Goal: Task Accomplishment & Management: Use online tool/utility

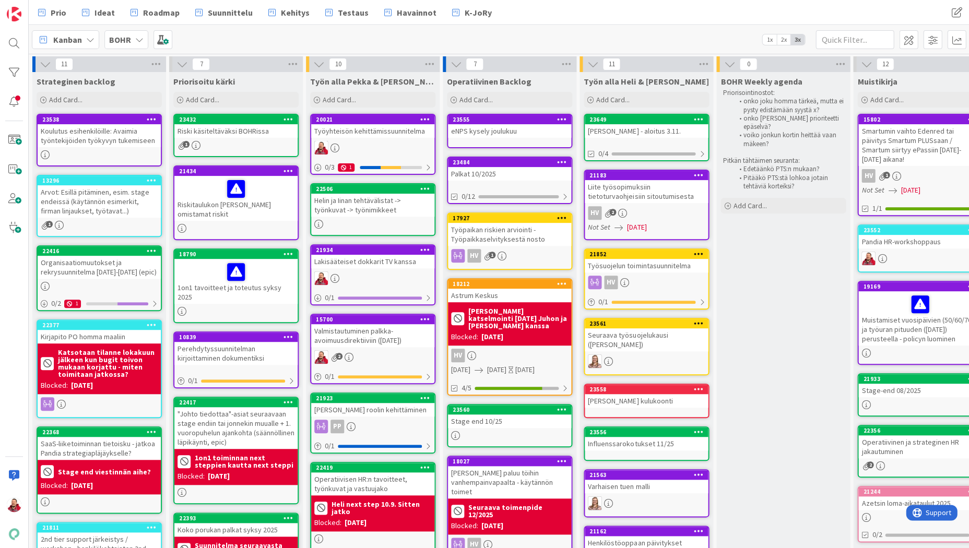
click at [236, 131] on div "Riski käsiteltäväksi BOHRissa" at bounding box center [235, 131] width 123 height 14
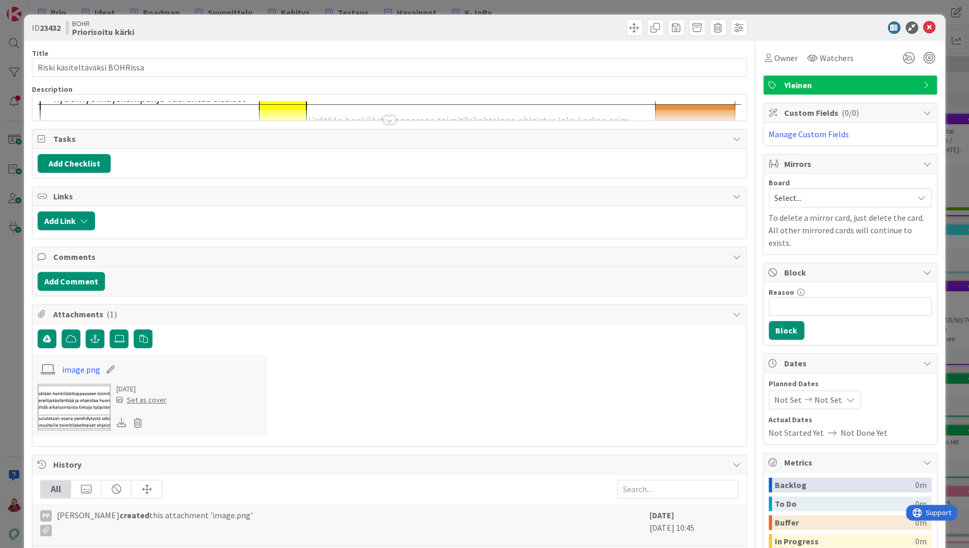
click at [393, 116] on div at bounding box center [389, 120] width 11 height 8
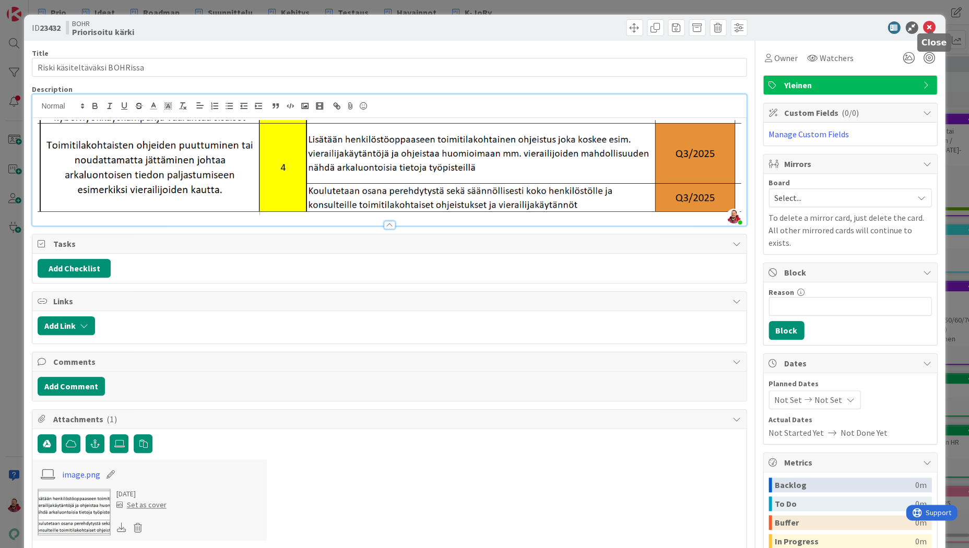
click at [934, 25] on icon at bounding box center [929, 27] width 13 height 13
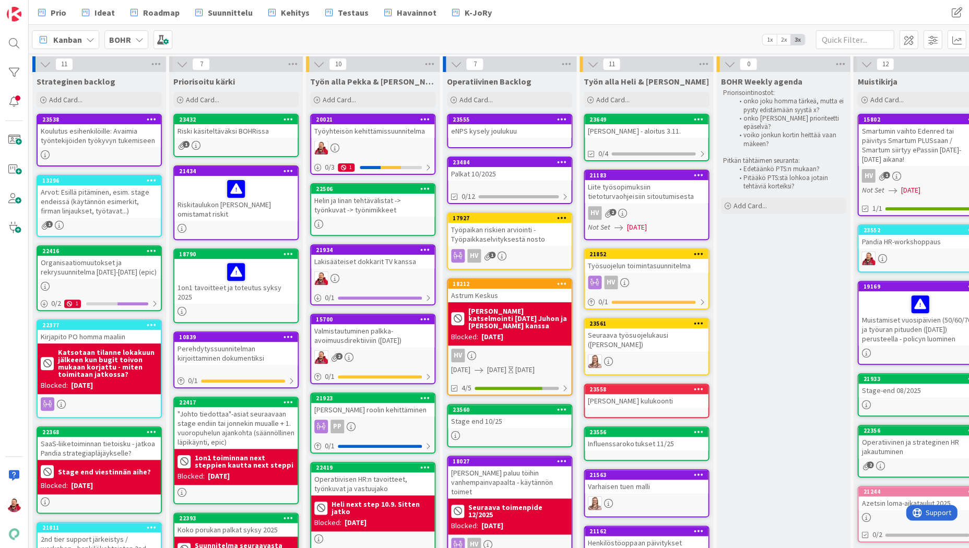
click at [215, 129] on div "Riski käsiteltäväksi BOHRissa" at bounding box center [235, 131] width 123 height 14
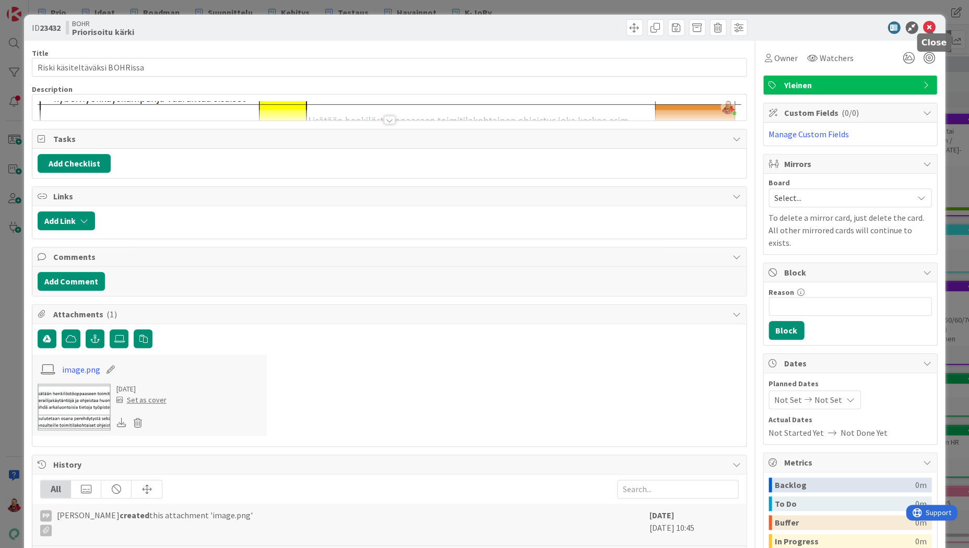
click at [927, 26] on icon at bounding box center [929, 27] width 13 height 13
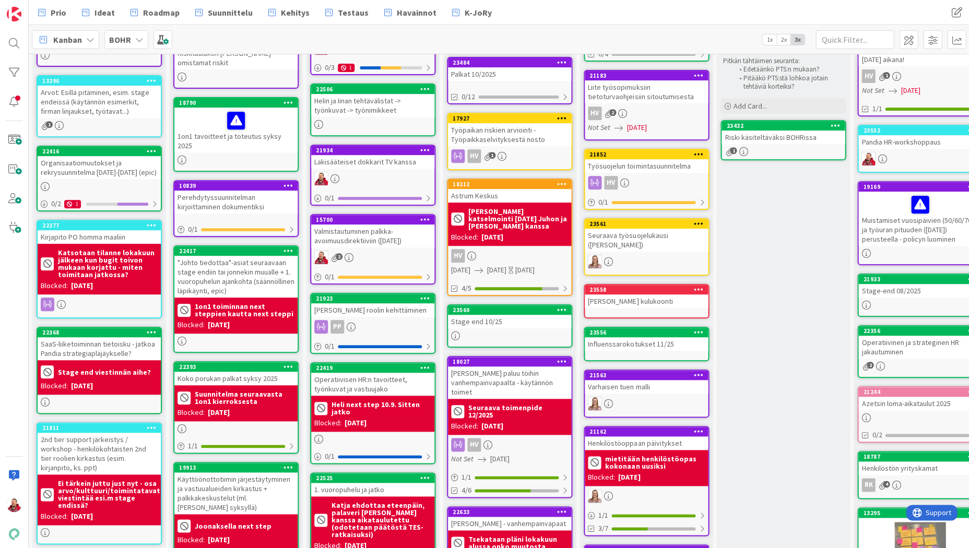
click at [213, 473] on div "Käyttöönottotiimin järjestäytyminen ja vastuualueiden kirkastus + palkkakeskust…" at bounding box center [235, 494] width 123 height 42
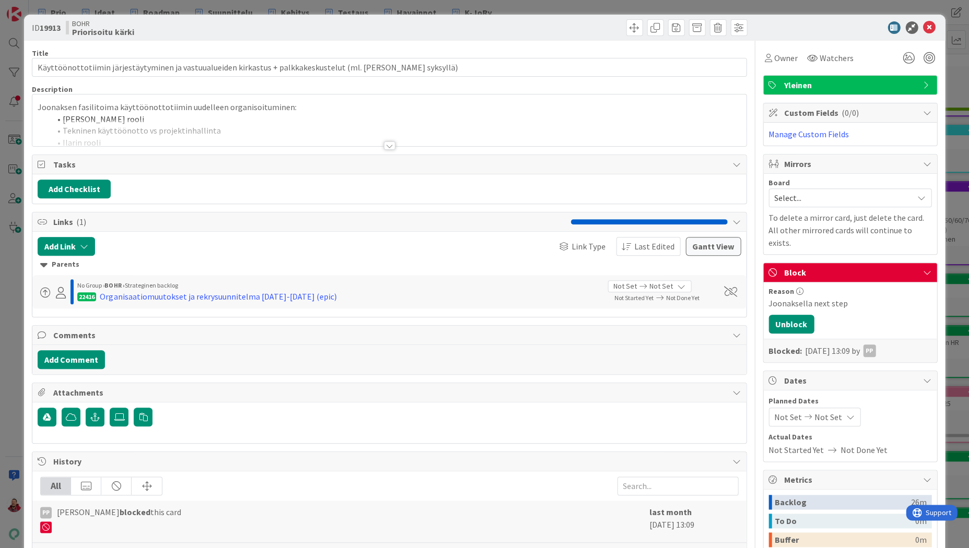
click at [391, 141] on div at bounding box center [389, 145] width 11 height 8
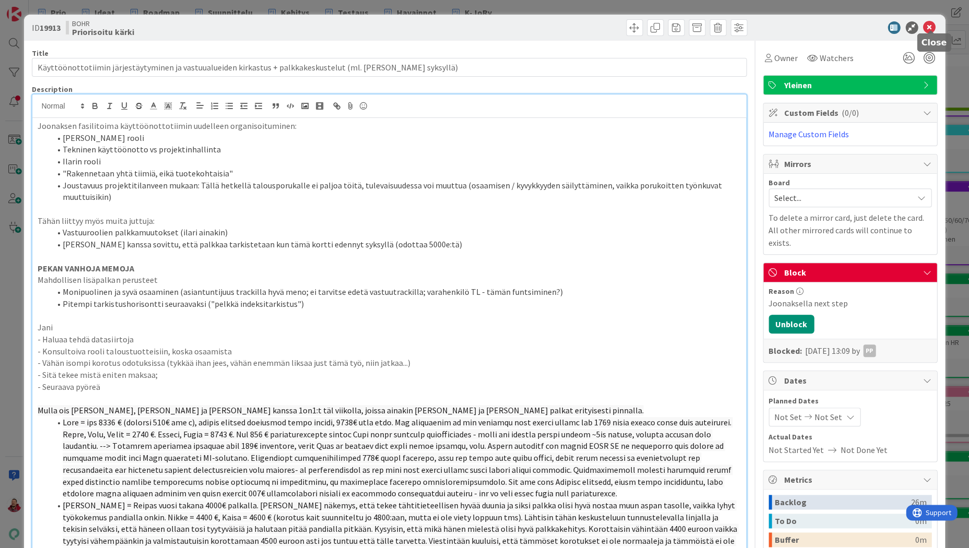
click at [929, 25] on icon at bounding box center [929, 27] width 13 height 13
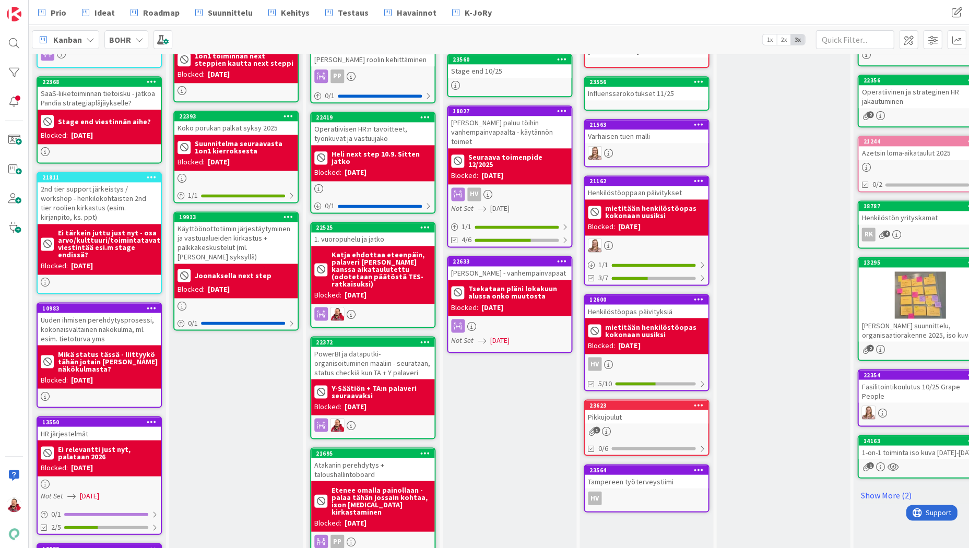
scroll to position [352, 0]
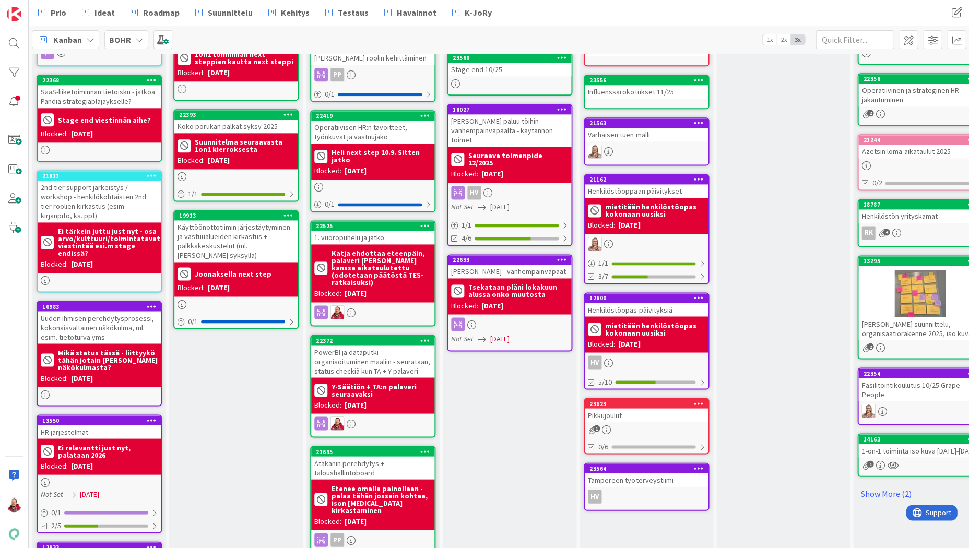
click at [369, 345] on div "PowerBI ja dataputki-organisoituminen maaliin - seurataan, status checkiä kun T…" at bounding box center [372, 361] width 123 height 32
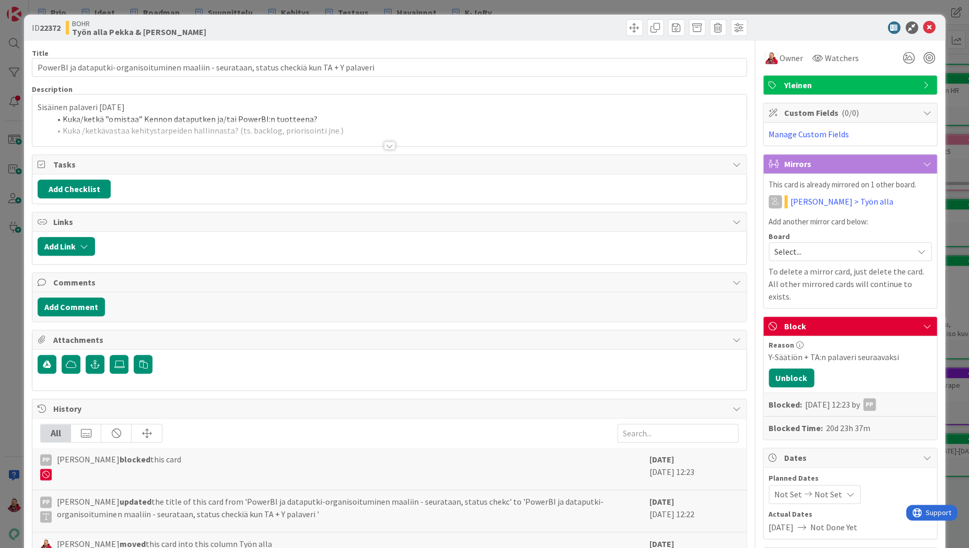
click at [391, 141] on div at bounding box center [389, 145] width 11 height 8
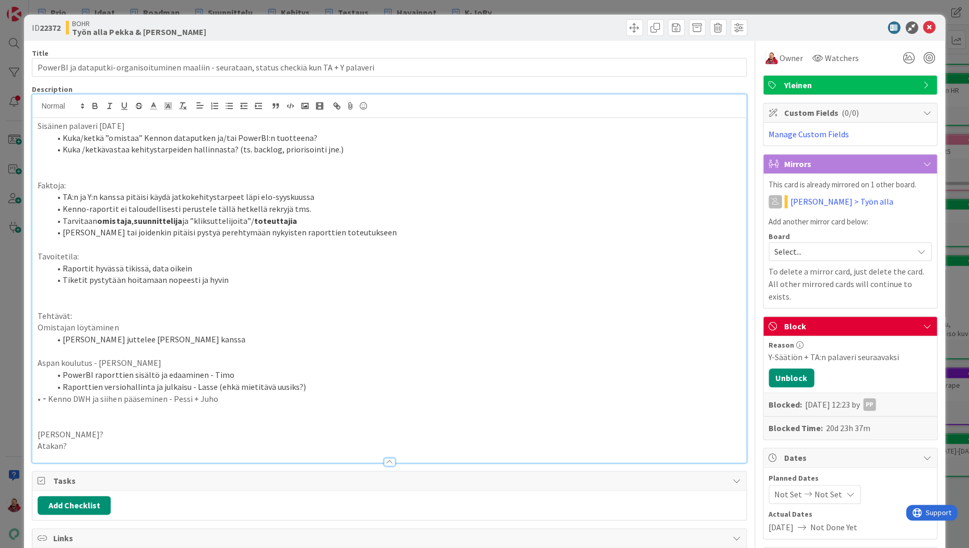
click at [337, 120] on p "Sisäinen palaveri 06.08.25" at bounding box center [389, 126] width 703 height 12
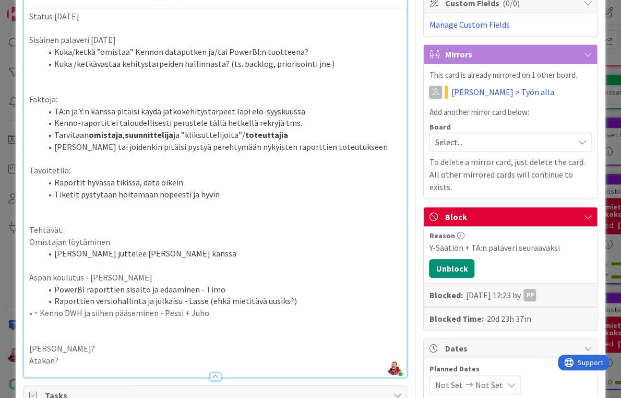
scroll to position [174, 0]
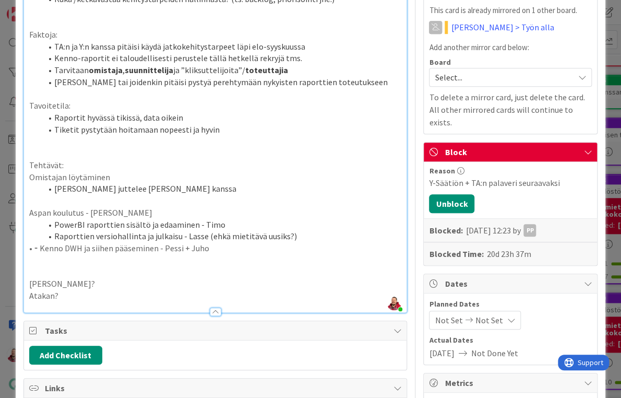
click at [112, 290] on p "Atakan?" at bounding box center [215, 296] width 373 height 12
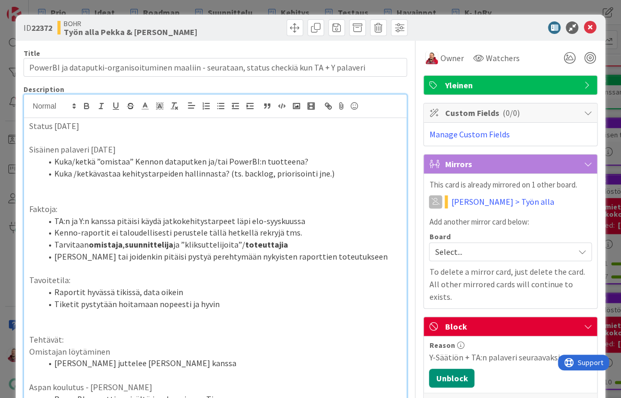
scroll to position [0, 0]
click at [97, 120] on p "Status 30.9.2025" at bounding box center [215, 126] width 373 height 12
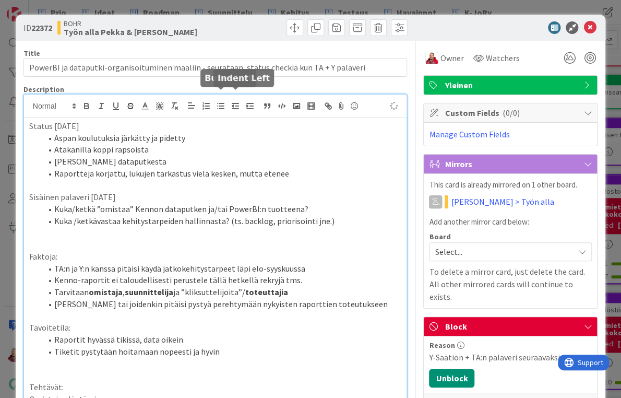
click at [291, 144] on li "Atakanilla koppi rapsoista" at bounding box center [222, 150] width 360 height 12
drag, startPoint x: 290, startPoint y: 136, endPoint x: 593, endPoint y: 25, distance: 322.4
click at [593, 25] on icon at bounding box center [590, 27] width 13 height 13
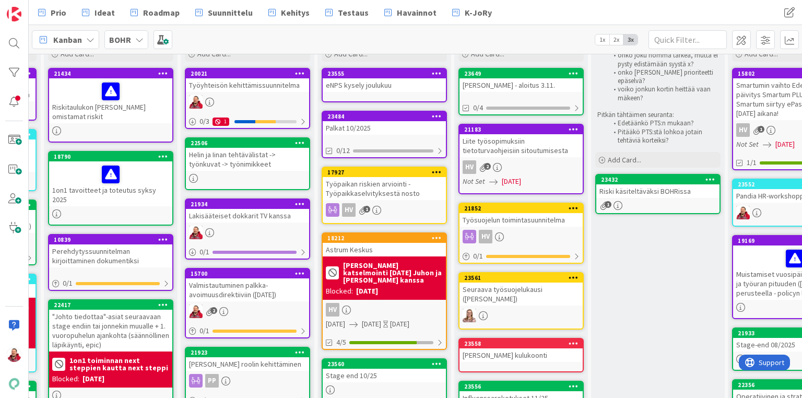
scroll to position [46, 126]
click at [630, 184] on div "Riski käsiteltäväksi BOHRissa" at bounding box center [657, 191] width 123 height 14
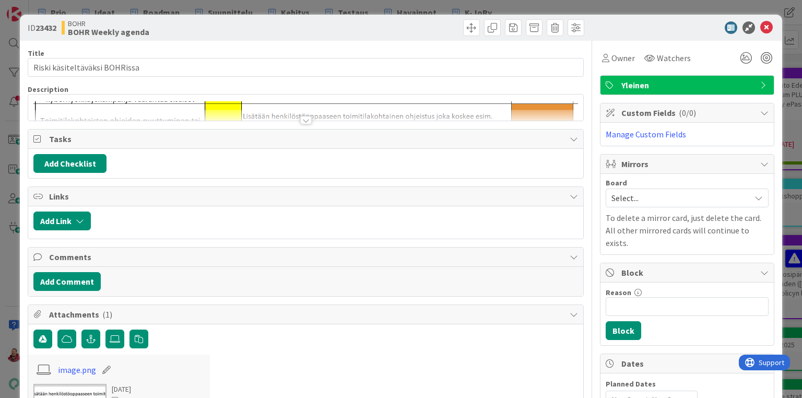
click at [302, 116] on div at bounding box center [305, 120] width 11 height 8
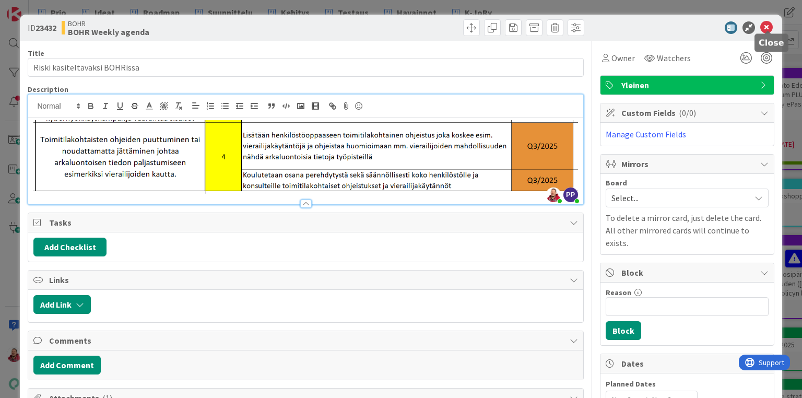
click at [768, 21] on icon at bounding box center [766, 27] width 13 height 13
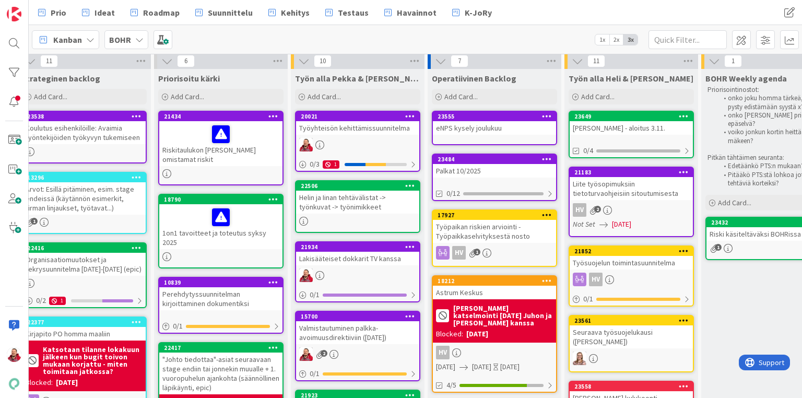
scroll to position [3, 15]
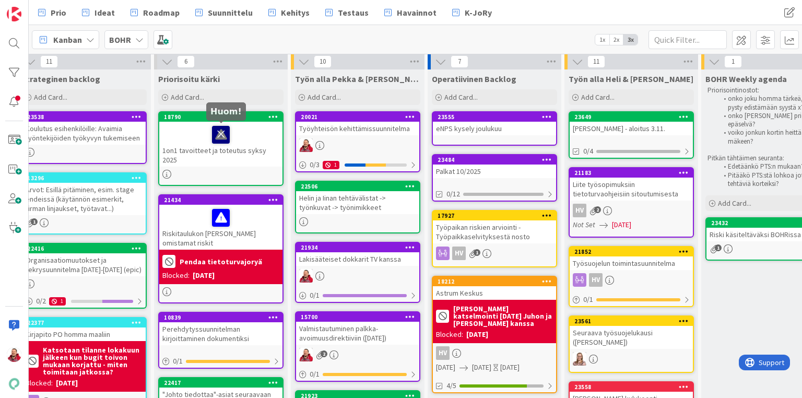
click at [222, 134] on icon at bounding box center [221, 134] width 18 height 17
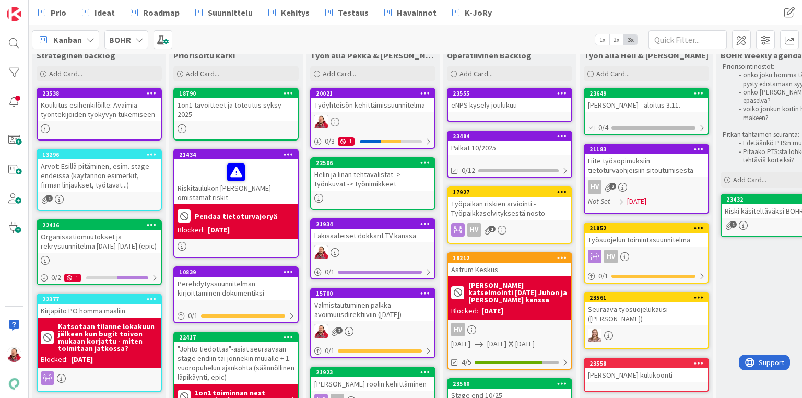
scroll to position [27, 0]
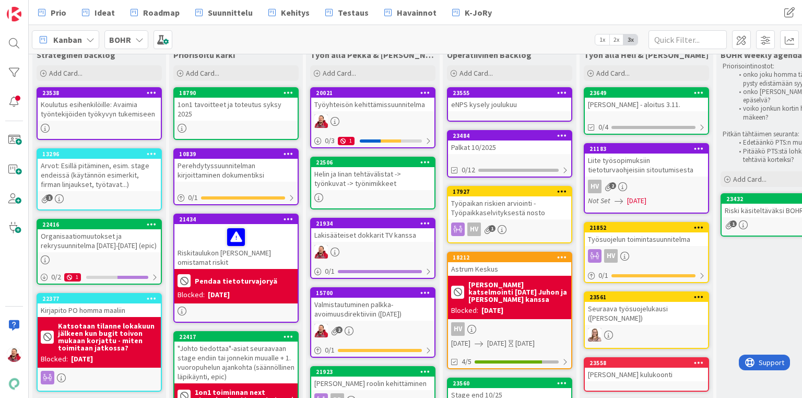
click at [354, 169] on div "Helin ja Iinan tehtävälistat -> työnkuvat -> työnimikkeet" at bounding box center [372, 178] width 123 height 23
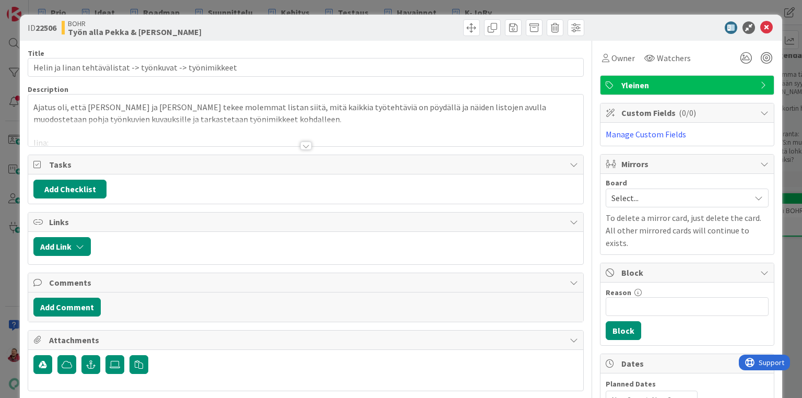
click at [304, 141] on div at bounding box center [305, 145] width 11 height 8
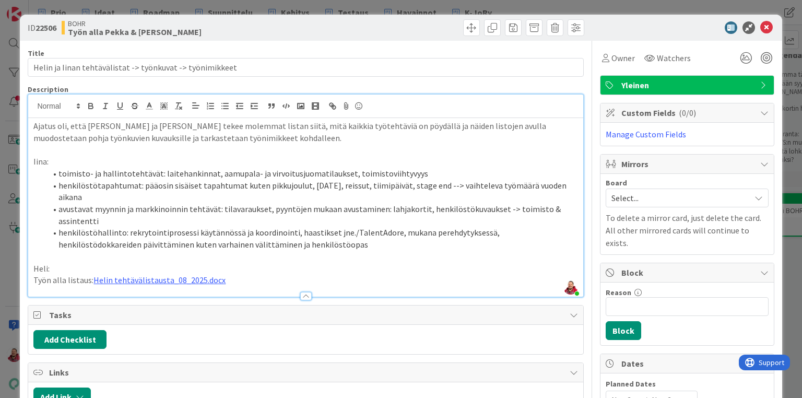
click at [302, 121] on p "Ajatus oli, että Heli ja Iina tekee molemmat listan siitä, mitä kaikkia työteht…" at bounding box center [305, 131] width 544 height 23
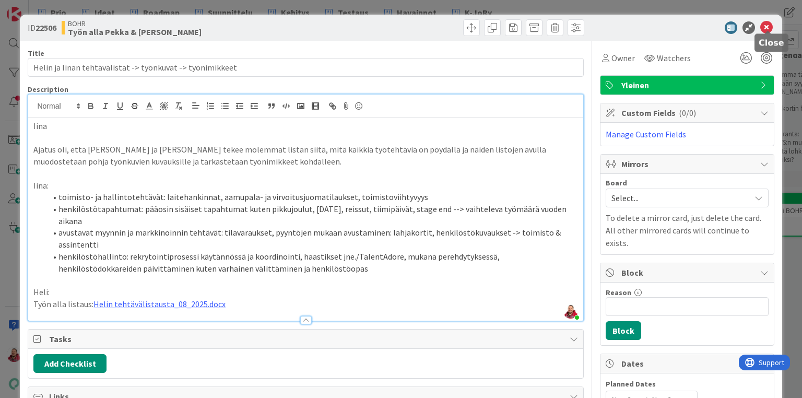
click at [772, 25] on icon at bounding box center [766, 27] width 13 height 13
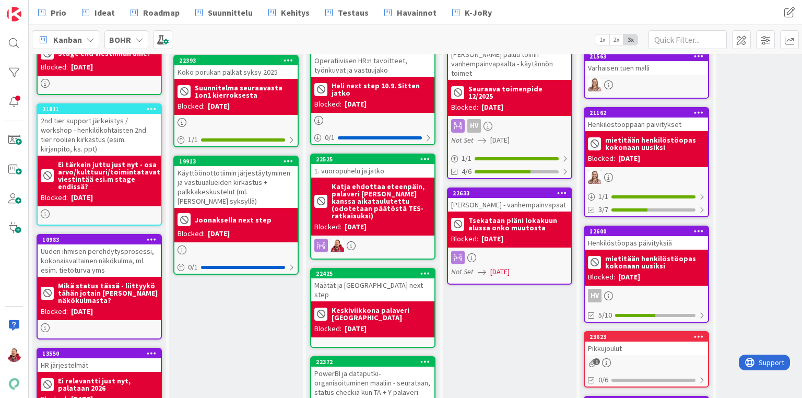
scroll to position [419, 1]
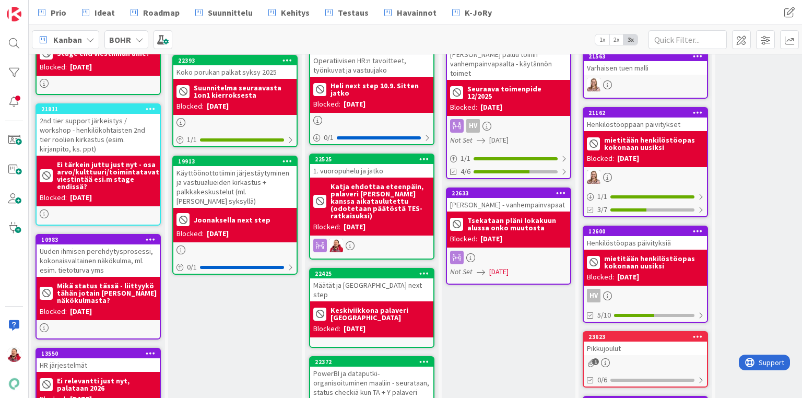
click at [424, 358] on icon at bounding box center [424, 361] width 10 height 7
click at [266, 290] on div "Priorisoitu kärki Add Card... 18790 1on1 tavoitteet ja toteutus syksy 2025 1083…" at bounding box center [235, 192] width 134 height 1079
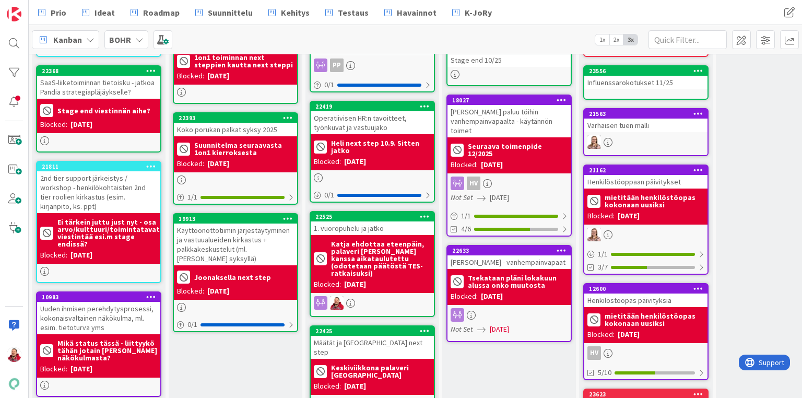
scroll to position [355, 1]
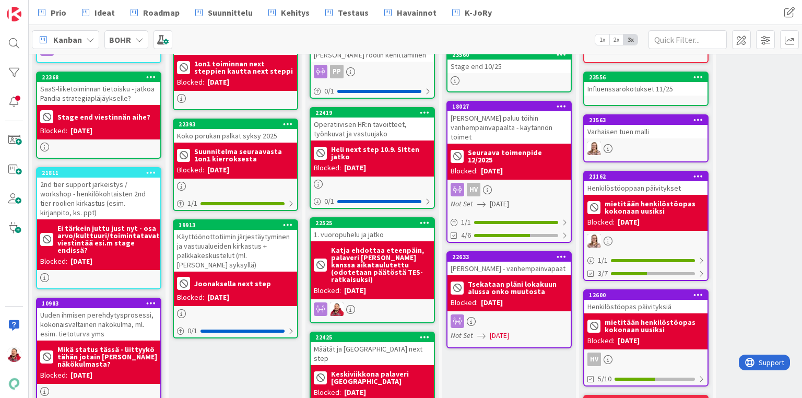
click at [370, 368] on div "Keskiviikkona palaveri Tampereella" at bounding box center [372, 377] width 117 height 19
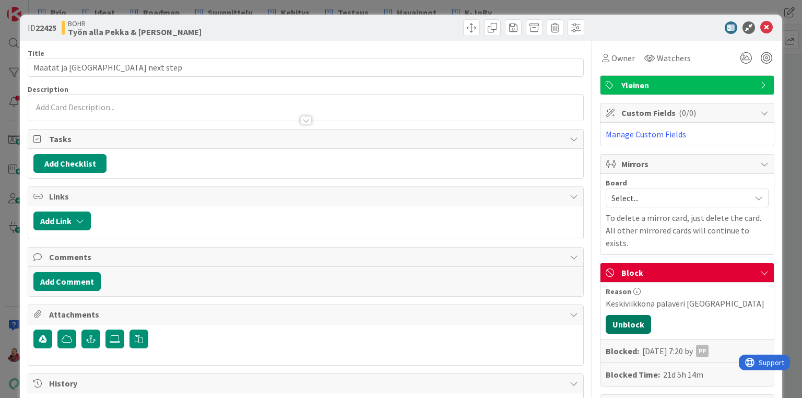
click at [628, 315] on button "Unblock" at bounding box center [628, 324] width 45 height 19
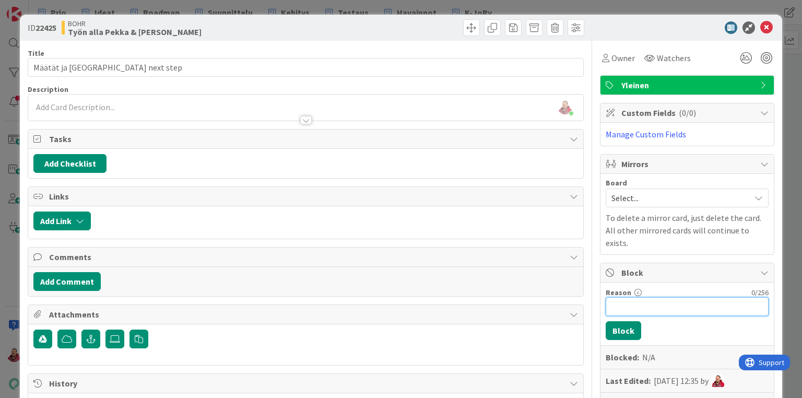
click at [641, 297] on input "Reason" at bounding box center [687, 306] width 163 height 19
type input "etenee varhaisen tuen keskusteluilla"
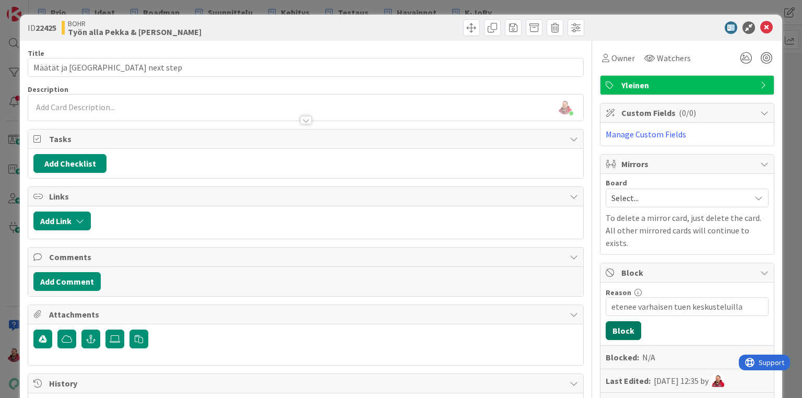
click at [616, 321] on button "Block" at bounding box center [624, 330] width 36 height 19
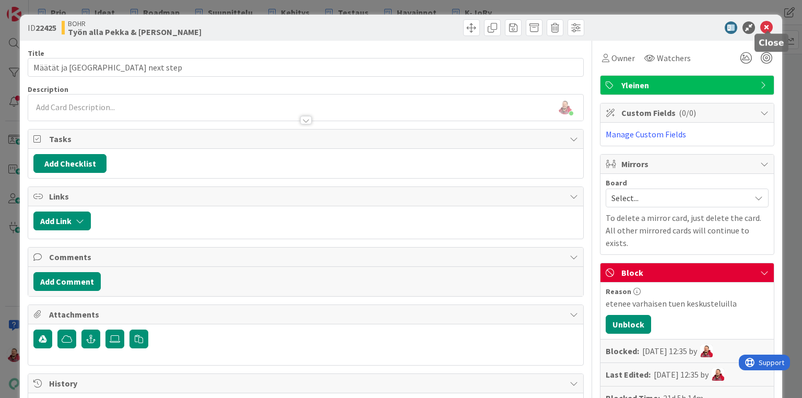
click at [768, 27] on icon at bounding box center [766, 27] width 13 height 13
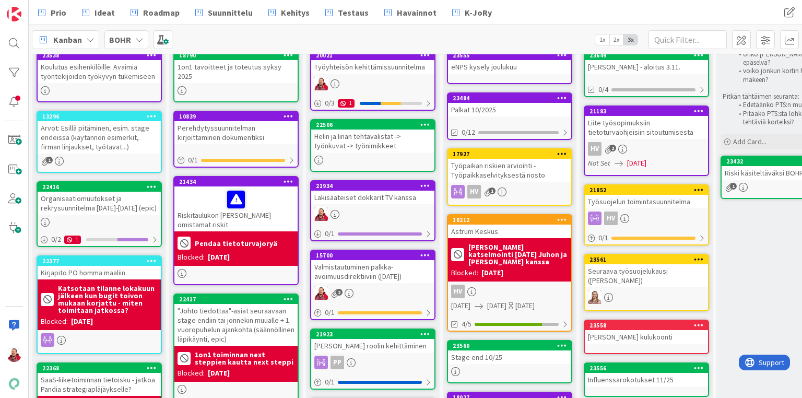
scroll to position [36, 0]
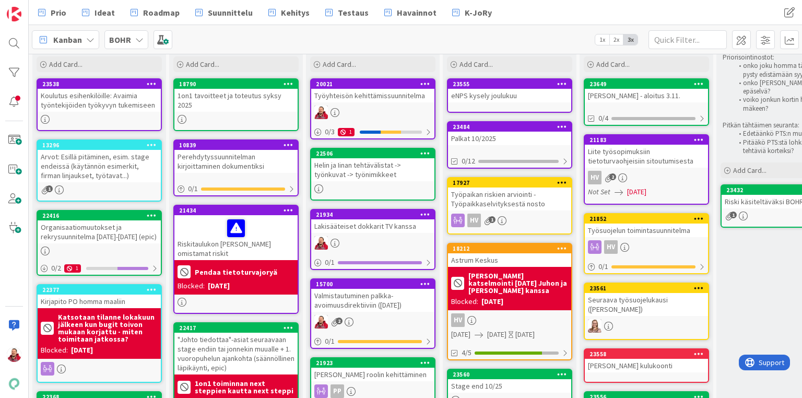
click at [248, 150] on div "Perehdytyssuunnitelman kirjoittaminen dokumentiksi" at bounding box center [235, 161] width 123 height 23
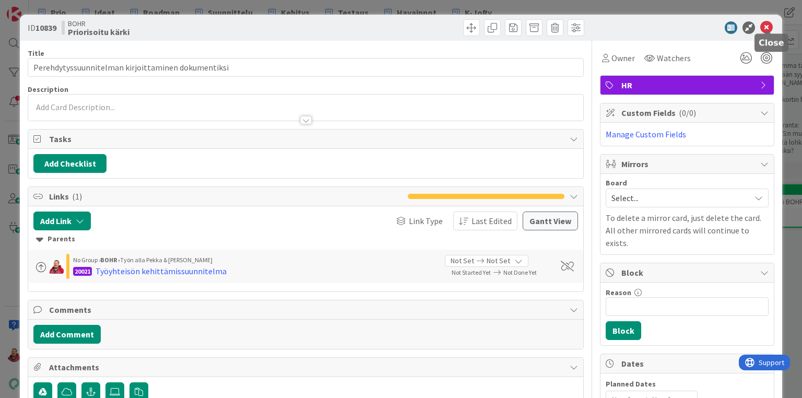
click at [766, 23] on icon at bounding box center [766, 27] width 13 height 13
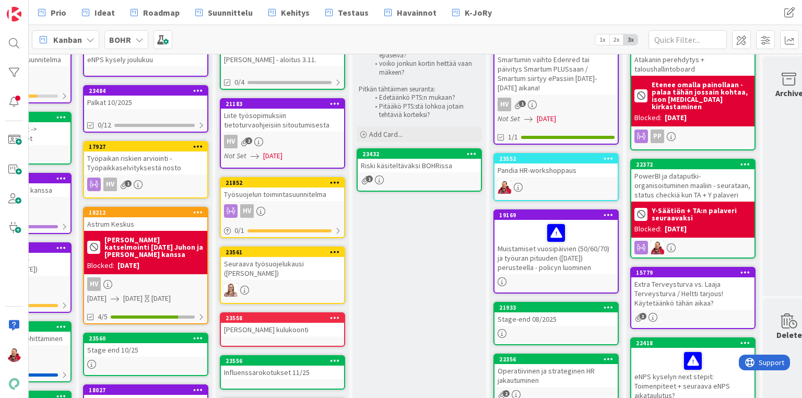
scroll to position [39, 364]
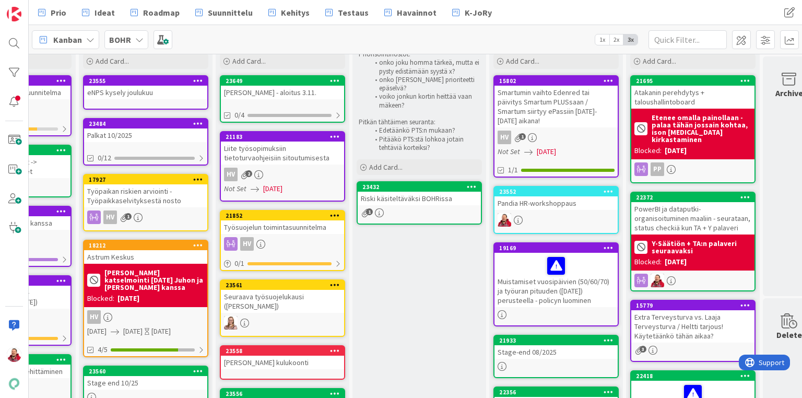
click at [263, 146] on div "Liite työsopimuksiin tietoturvaohjeisiin sitoutumisesta" at bounding box center [282, 152] width 123 height 23
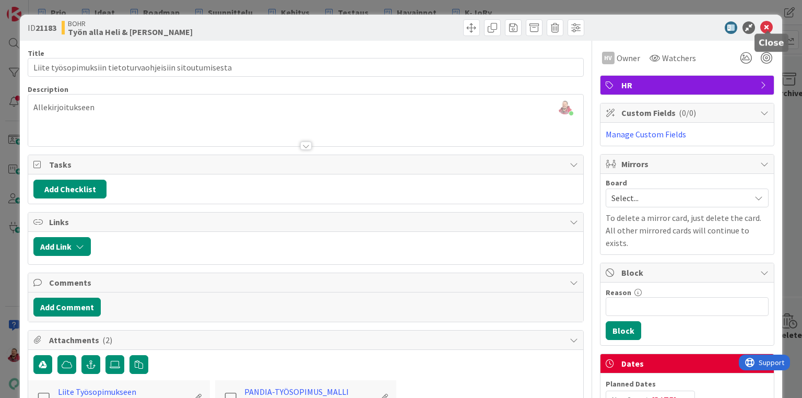
click at [767, 29] on icon at bounding box center [766, 27] width 13 height 13
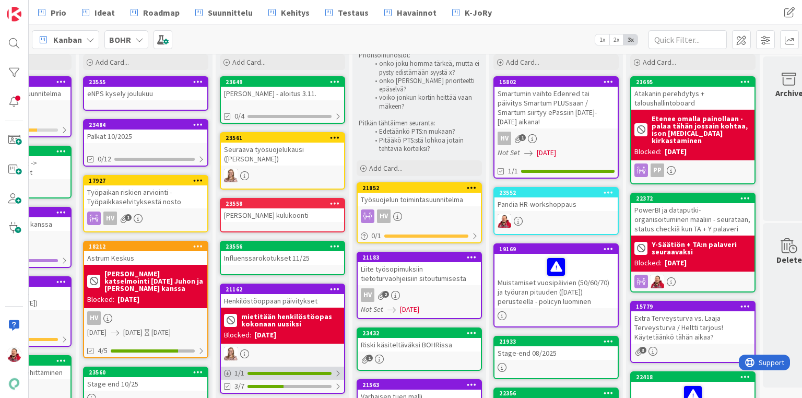
scroll to position [37, 364]
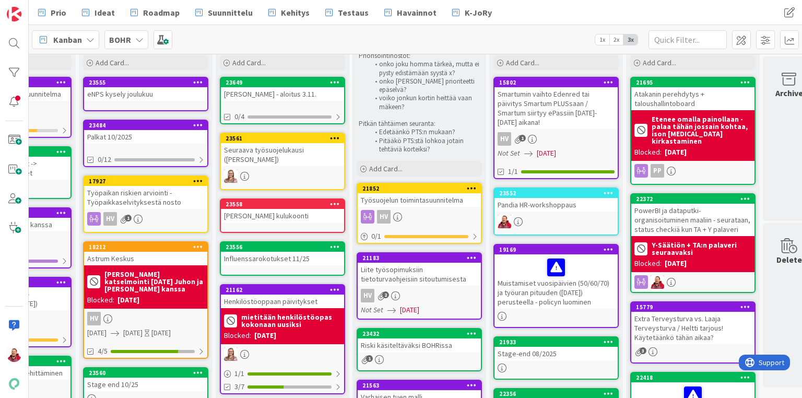
click at [133, 188] on div "Työpaikan riskien arviointi - Työpaikkaselvityksestä nosto" at bounding box center [145, 197] width 123 height 23
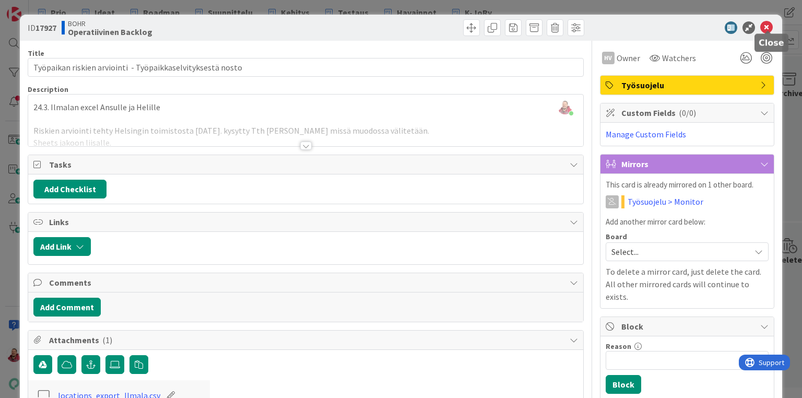
click at [768, 22] on icon at bounding box center [766, 27] width 13 height 13
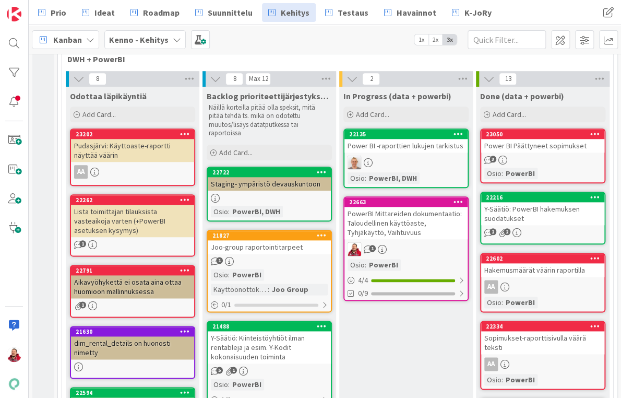
scroll to position [376, 0]
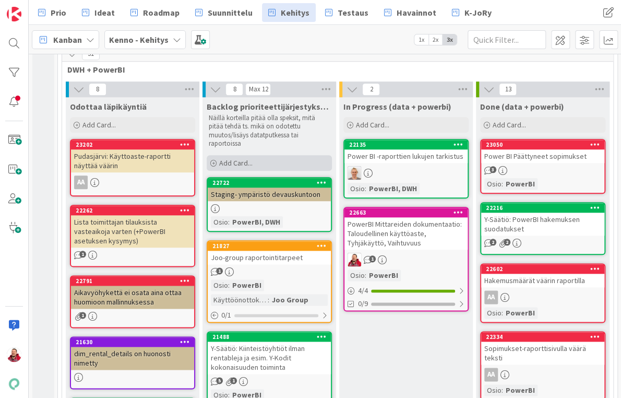
click at [243, 158] on span "Add Card..." at bounding box center [235, 162] width 33 height 9
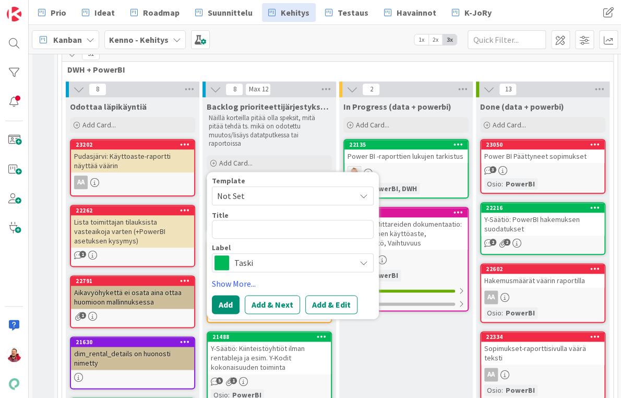
click at [259, 220] on textarea at bounding box center [293, 229] width 162 height 19
click at [299, 43] on div "Kanban Kenno - Kehitys 1x 2x 3x" at bounding box center [325, 39] width 593 height 29
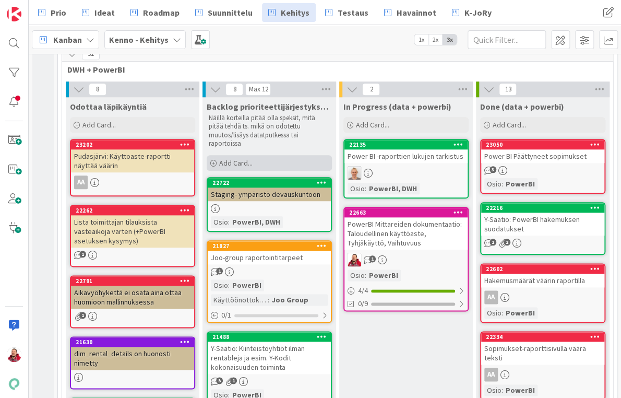
click at [229, 155] on div "Add Card..." at bounding box center [269, 163] width 125 height 16
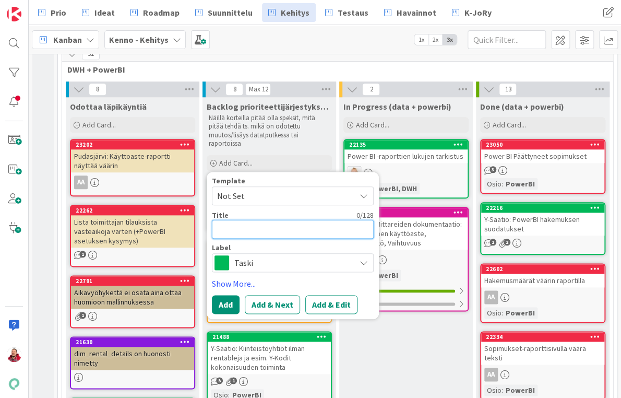
type textarea "x"
type textarea "i"
type textarea "x"
type textarea "is"
type textarea "x"
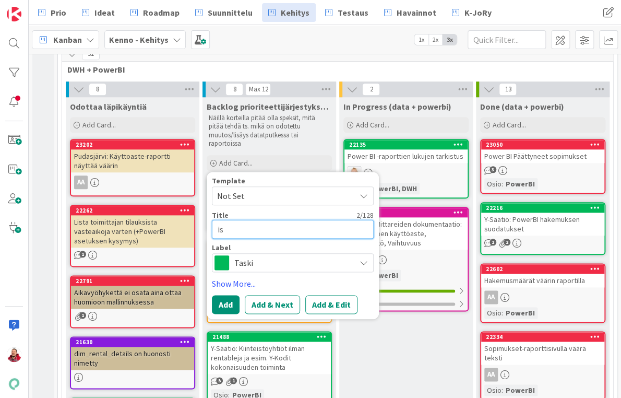
type textarea "is_"
type textarea "x"
type textarea "is_s"
type textarea "x"
type textarea "is_si"
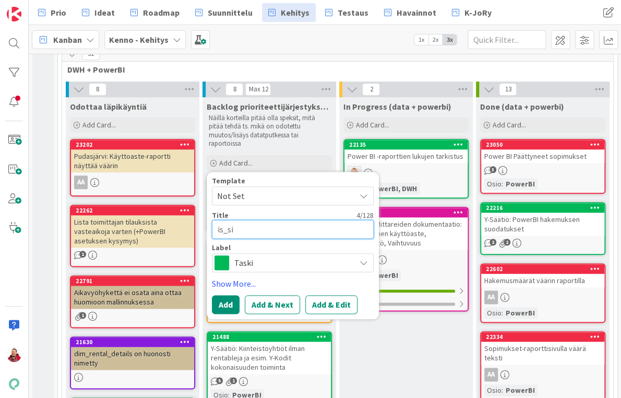
type textarea "x"
type textarea "is_sig"
type textarea "x"
type textarea "is_sign"
type textarea "x"
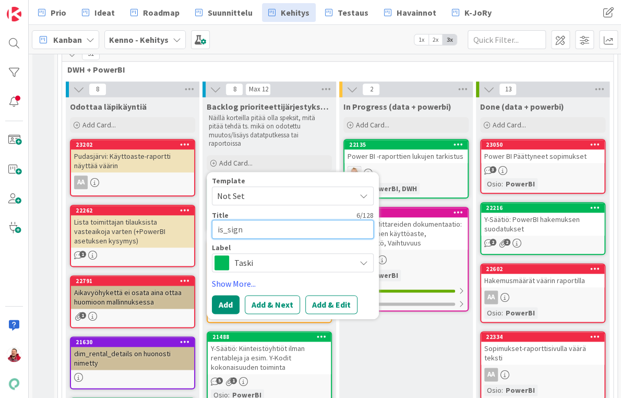
type textarea "is_signe"
type textarea "x"
type textarea "is_signed"
type textarea "x"
type textarea "is_signed"
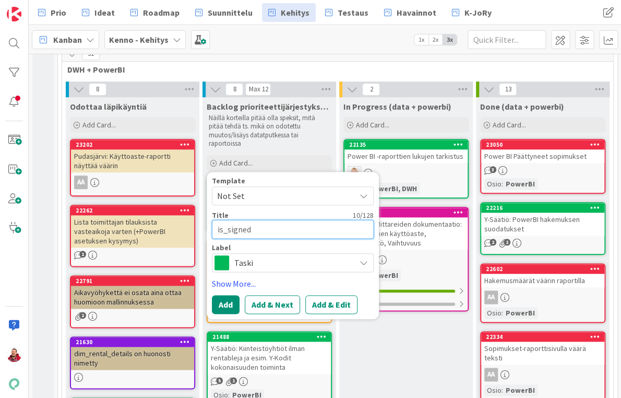
type textarea "x"
type textarea "is_signed f"
type textarea "x"
type textarea "is_signed fi"
type textarea "x"
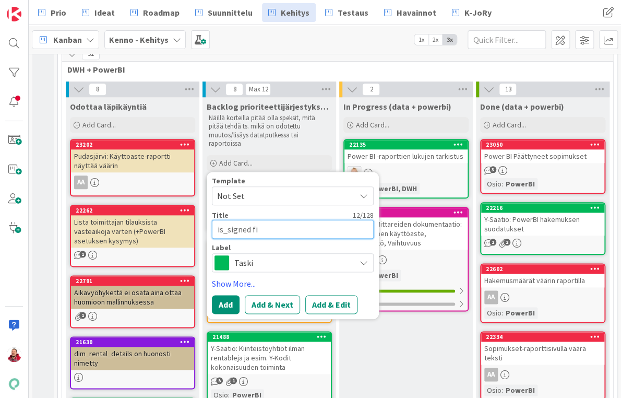
type textarea "is_signed fil"
type textarea "x"
type textarea "is_signed filt"
type textarea "x"
type textarea "is_signed filtt"
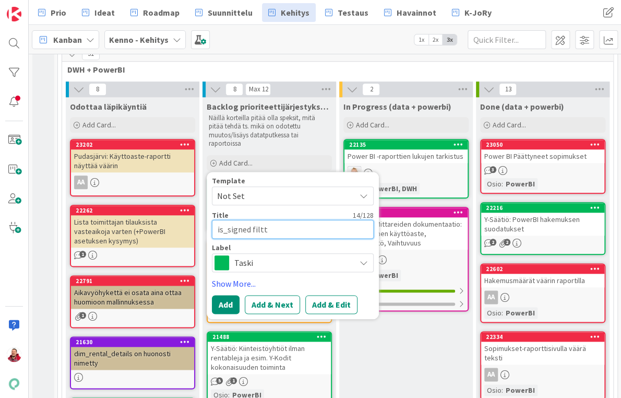
type textarea "x"
type textarea "is_signed filtte"
type textarea "x"
type textarea "is_signed filtter"
type textarea "x"
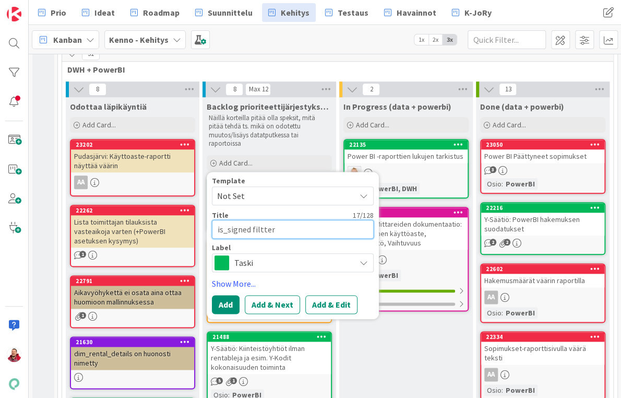
type textarea "is_signed filtteri"
type textarea "x"
type textarea "is_signed filtterin"
type textarea "x"
type textarea "is_signed filtterin"
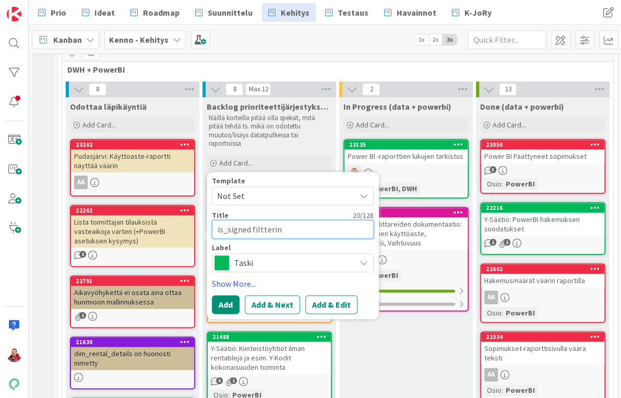
type textarea "x"
type textarea "is_signed filtterin p"
type textarea "x"
type textarea "is_signed filtterin po"
type textarea "x"
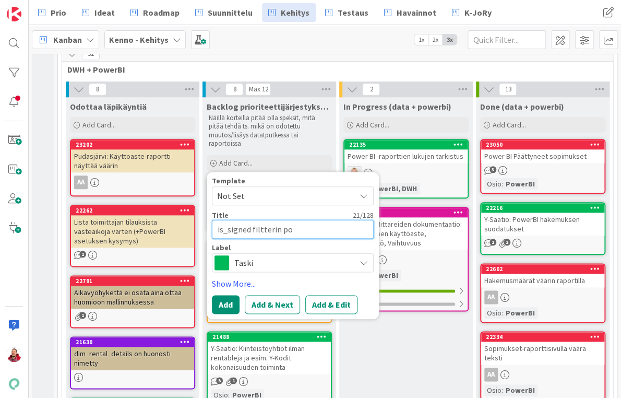
type textarea "is_signed filtterin poi"
type textarea "x"
type textarea "is_signed filtterin pois"
type textarea "x"
type textarea "is_signed filtterin poist"
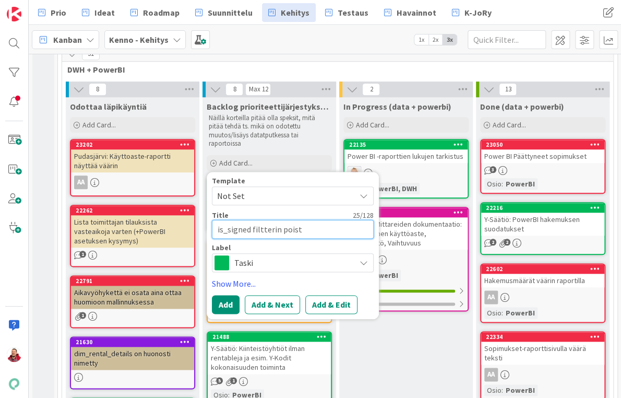
type textarea "x"
type textarea "is_signed filtterin poisto"
type textarea "x"
type textarea "is_signed filtterin poisto"
type textarea "x"
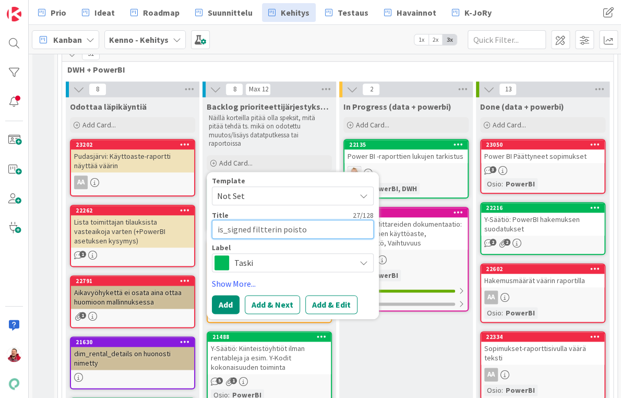
type textarea "is_signed filtterin poisto /"
type textarea "x"
type textarea "is_signed filtterin poisto /"
type textarea "x"
type textarea "is_signed filtterin poisto / s"
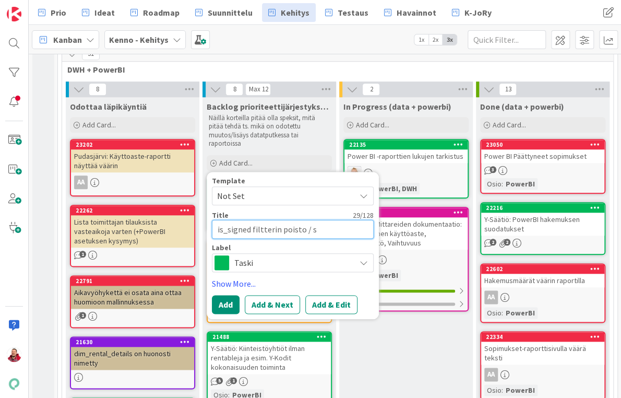
type textarea "x"
type textarea "is_signed filtterin poisto / si"
type textarea "x"
type textarea "is_signed filtterin poisto / sii"
type textarea "x"
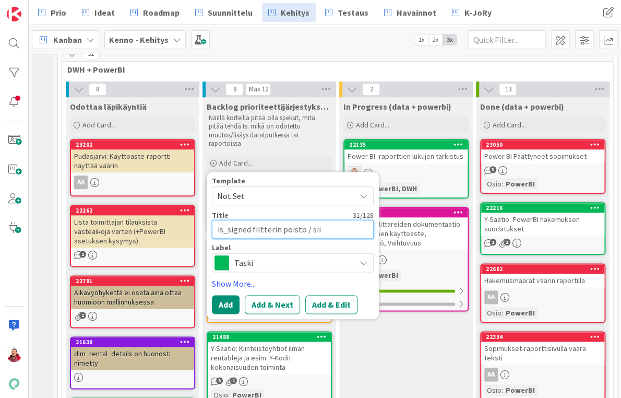
type textarea "is_signed filtterin poisto / siir"
type textarea "x"
type textarea "is_signed filtterin poisto / siirt"
type textarea "x"
type textarea "is_signed filtterin poisto / siirto"
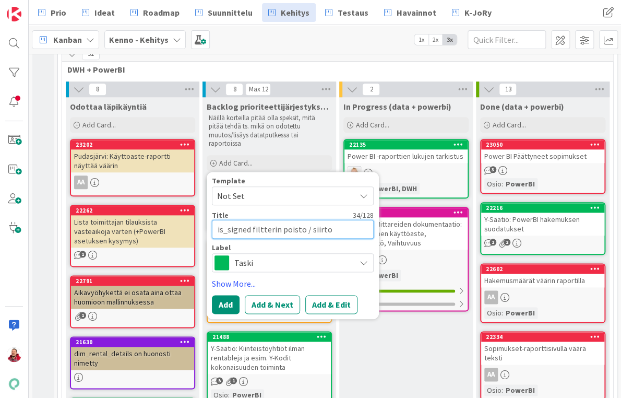
type textarea "x"
type textarea "is_signed filtterin poisto / siirto y"
type textarea "x"
type textarea "is_signed filtterin poisto / siirto yl"
type textarea "x"
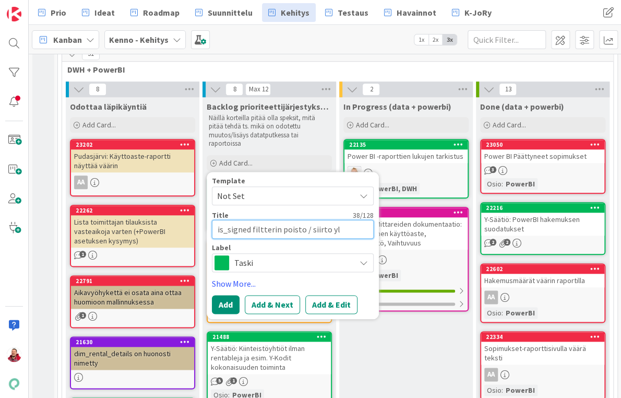
type textarea "is_signed filtterin poisto / siirto ylä"
type textarea "x"
type textarea "is_signed filtterin poisto / siirto yläp"
type textarea "x"
type textarea "is_signed filtterin poisto / siirto yläpa"
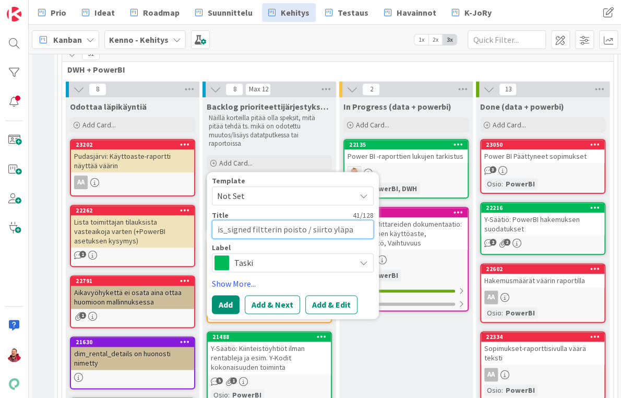
type textarea "x"
type textarea "is_signed filtterin poisto / siirto yläpal"
type textarea "x"
type textarea "is_signed filtterin poisto / siirto yläpalk"
type textarea "x"
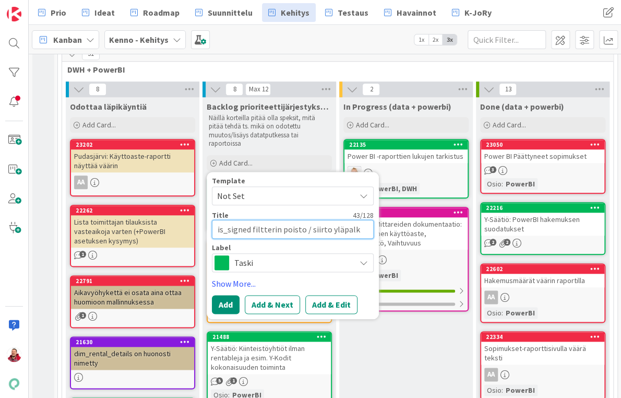
type textarea "is_signed filtterin poisto / siirto yläpalkk"
type textarea "x"
type textarea "is_signed filtterin poisto / siirto yläpalkki"
type textarea "x"
type textarea "is_signed filtterin poisto / siirto yläpalkkii"
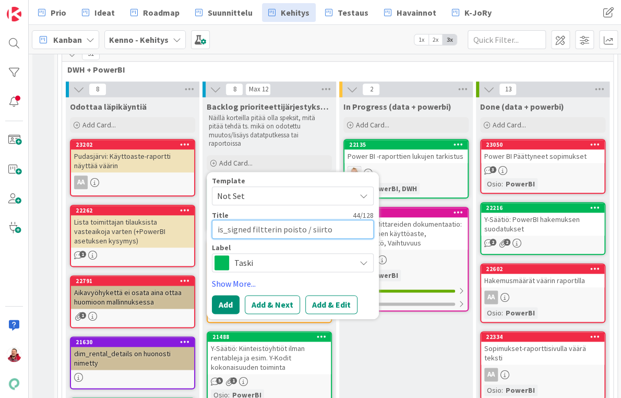
type textarea "x"
type textarea "is_signed filtterin poisto / siirto yläpalkkiin"
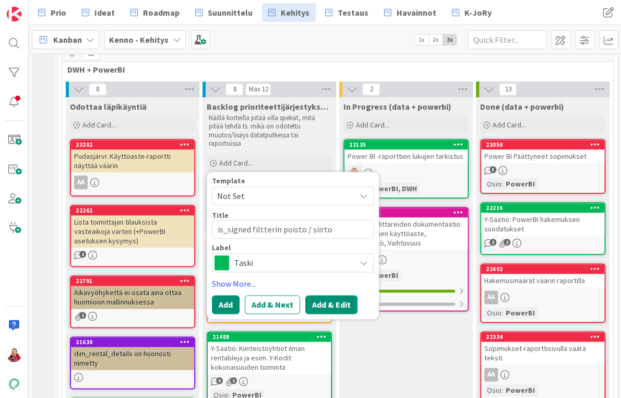
click at [305, 295] on button "Add & Edit" at bounding box center [331, 304] width 52 height 19
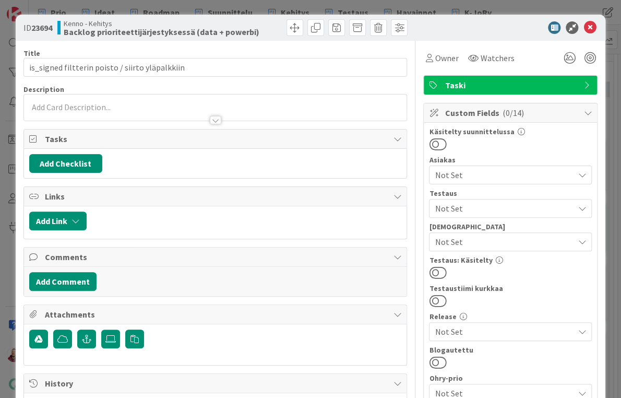
click at [121, 101] on p at bounding box center [215, 107] width 373 height 12
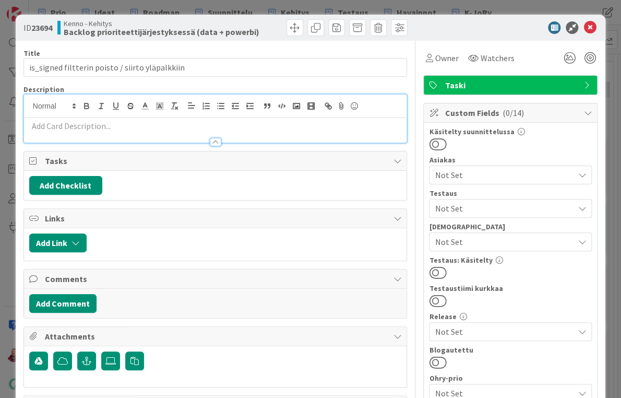
click at [89, 132] on div at bounding box center [215, 137] width 383 height 11
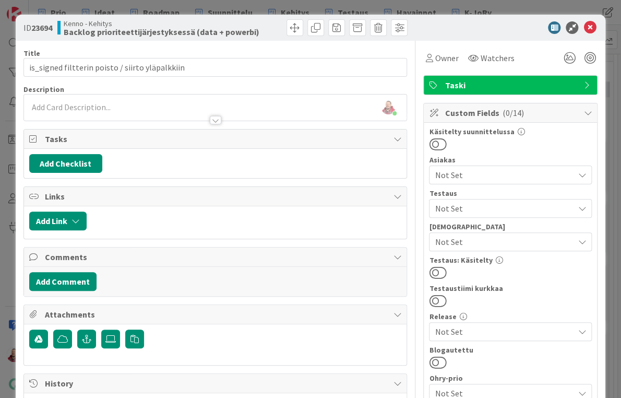
click at [72, 95] on div "Juhani Snellman just joined" at bounding box center [215, 108] width 383 height 26
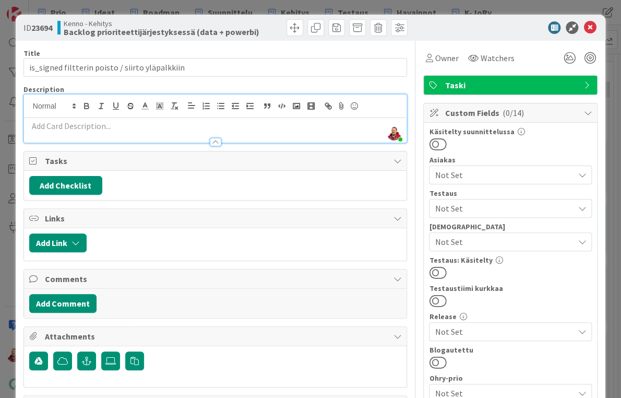
click at [56, 120] on p at bounding box center [215, 126] width 373 height 12
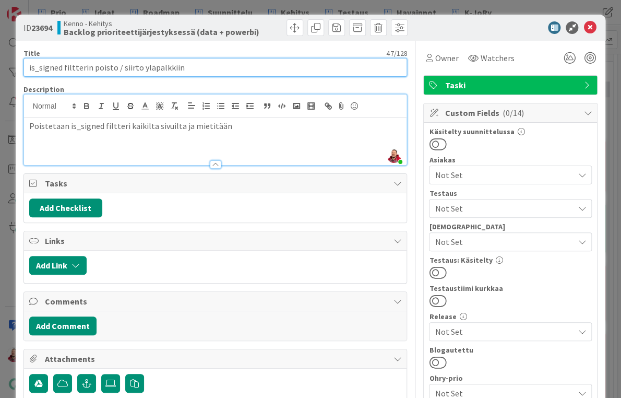
drag, startPoint x: 101, startPoint y: 62, endPoint x: 147, endPoint y: 65, distance: 46.1
click at [147, 65] on input "is_signed filtterin poisto / siirto yläpalkkiin" at bounding box center [215, 67] width 384 height 19
type input "is_signed filtterin poisto"
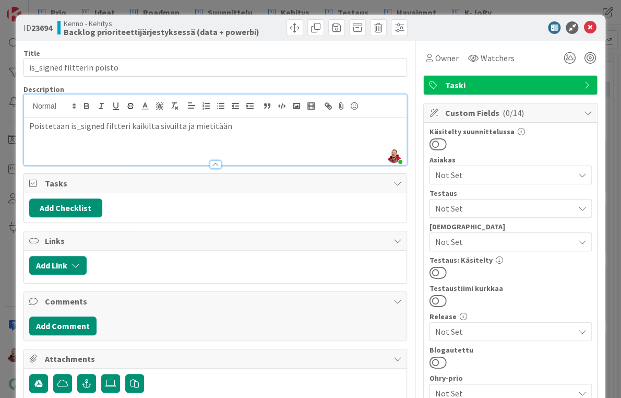
click at [213, 118] on div "Poistetaan is_signed filtteri kaikilta sivuilta ja mietitään" at bounding box center [215, 141] width 383 height 47
click at [208, 121] on div "Poistetaan is_signed filtteri kaikilta sivuilta ja mietitään" at bounding box center [215, 141] width 383 height 47
click at [265, 33] on div at bounding box center [337, 27] width 144 height 17
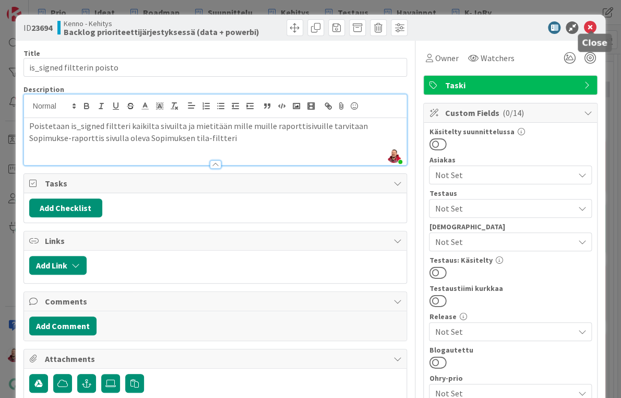
click at [594, 23] on icon at bounding box center [590, 27] width 13 height 13
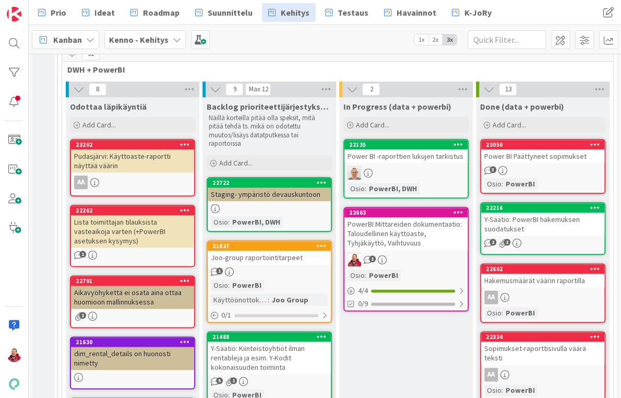
click at [399, 166] on div at bounding box center [406, 173] width 123 height 14
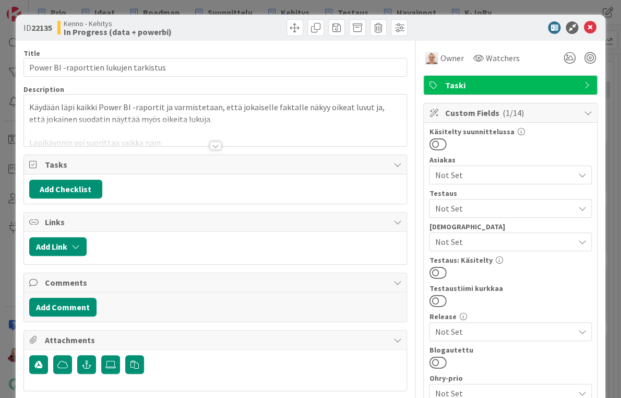
click at [219, 141] on div at bounding box center [215, 145] width 11 height 8
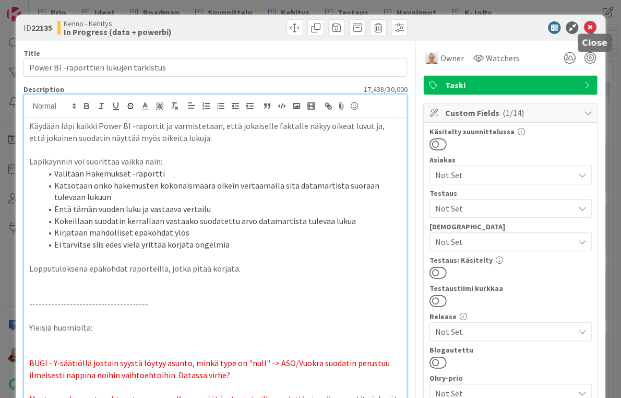
click at [593, 25] on icon at bounding box center [590, 27] width 13 height 13
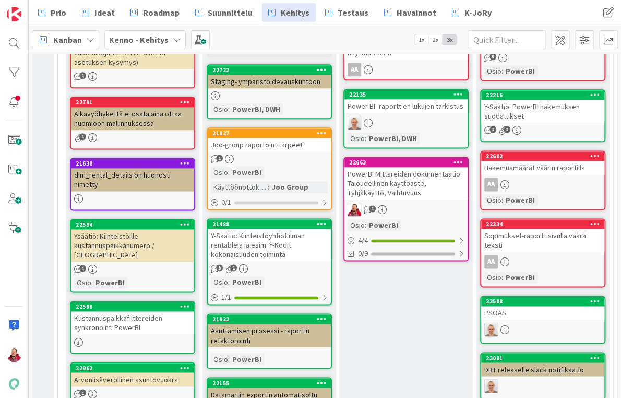
scroll to position [534, 0]
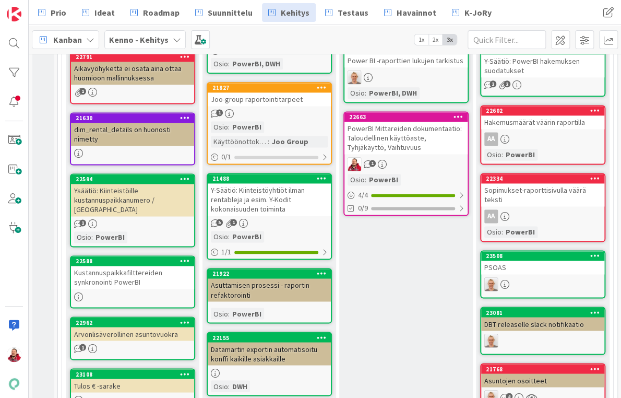
click at [107, 379] on div "Tulos € -sarake" at bounding box center [132, 386] width 123 height 14
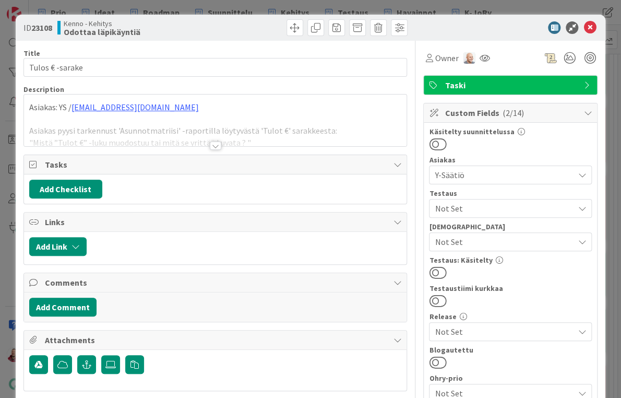
click at [215, 141] on div at bounding box center [215, 145] width 11 height 8
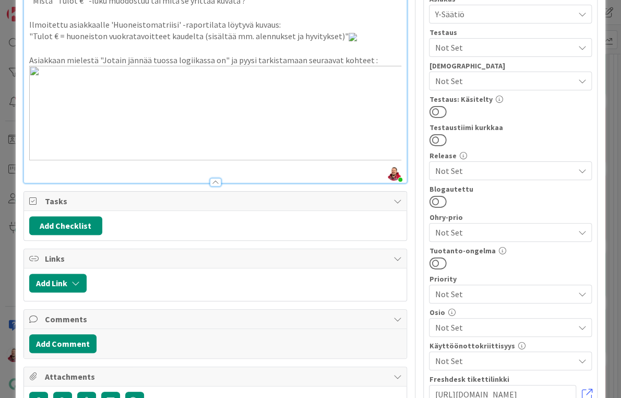
scroll to position [162, 0]
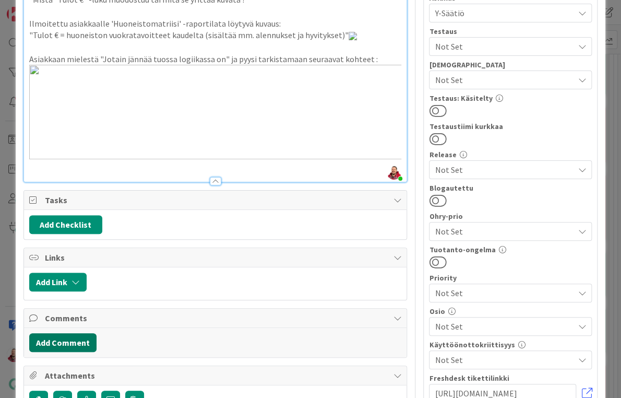
click at [61, 333] on button "Add Comment" at bounding box center [62, 342] width 67 height 19
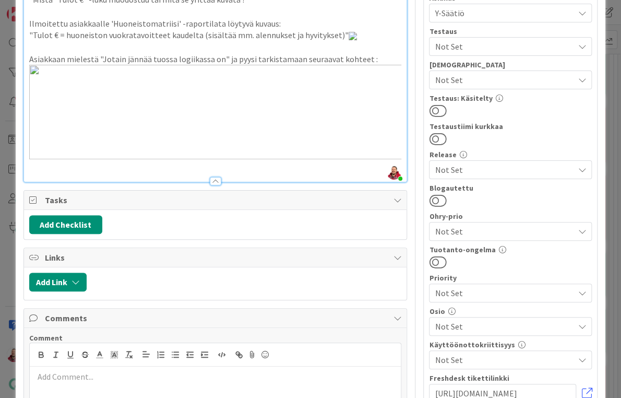
click at [87, 371] on p at bounding box center [215, 377] width 363 height 12
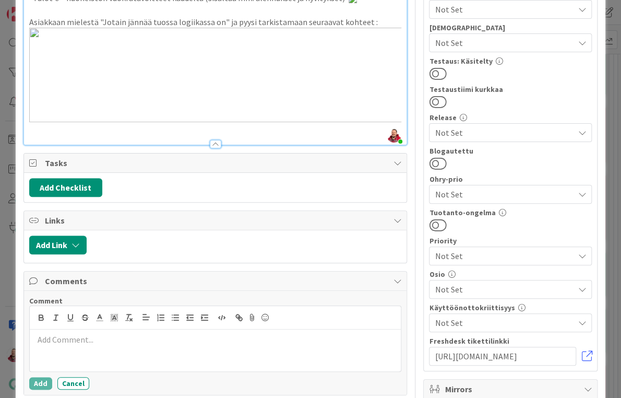
scroll to position [246, 0]
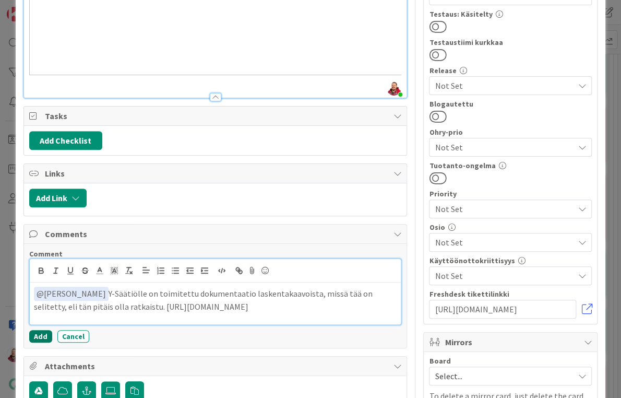
click at [38, 330] on button "Add" at bounding box center [40, 336] width 23 height 13
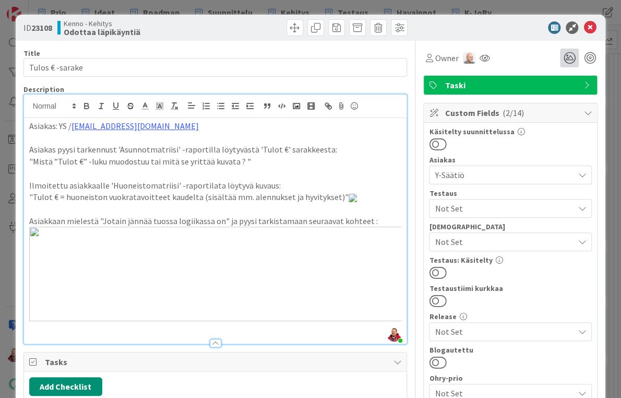
scroll to position [0, 0]
click at [595, 27] on icon at bounding box center [590, 27] width 13 height 13
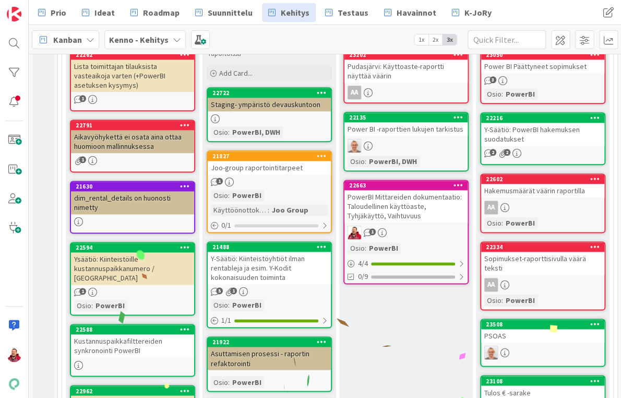
scroll to position [567, 0]
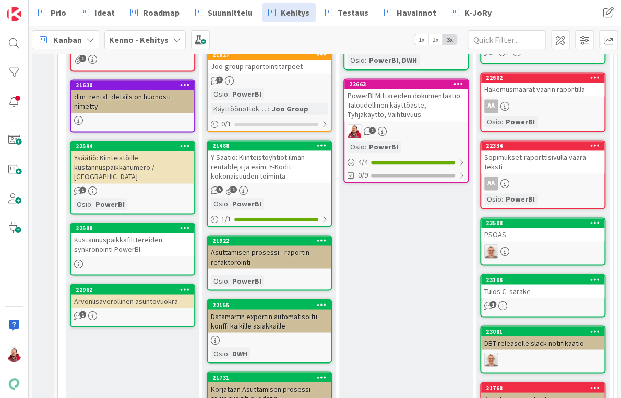
click at [116, 294] on div "Arvonlisäverollinen asuntovuokra" at bounding box center [132, 301] width 123 height 14
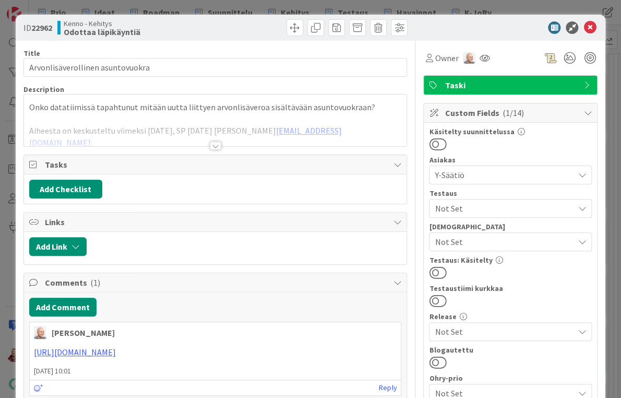
click at [212, 141] on div at bounding box center [215, 145] width 11 height 8
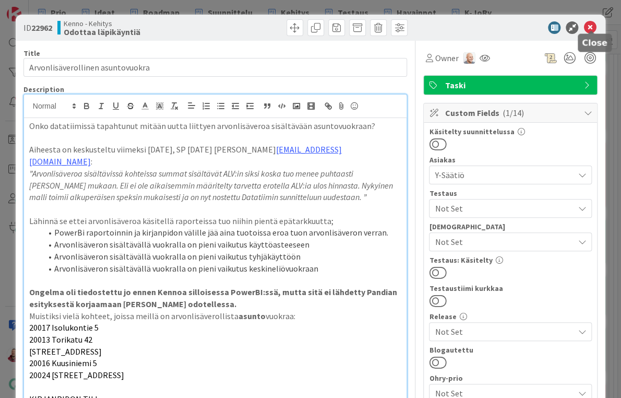
click at [590, 23] on icon at bounding box center [590, 27] width 13 height 13
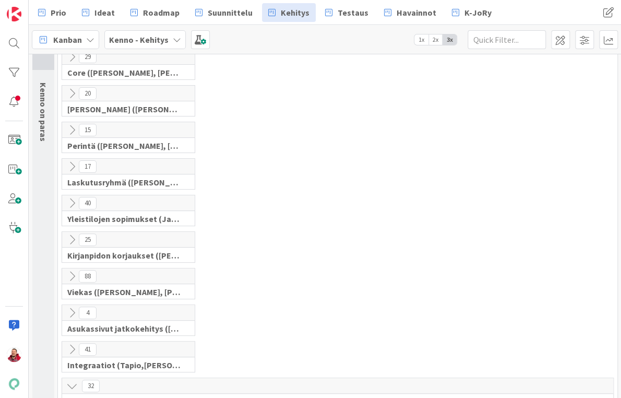
scroll to position [267, 0]
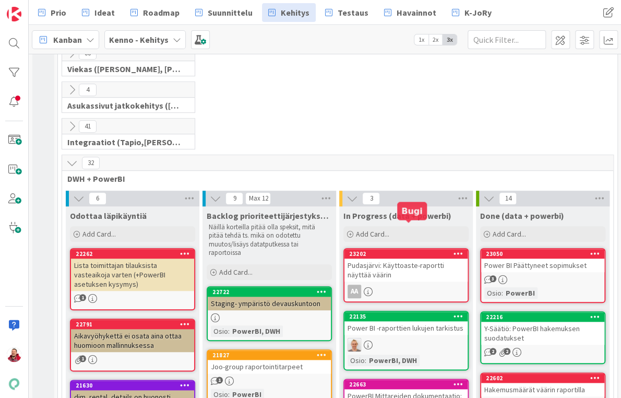
click at [393, 258] on div "Pudasjärvi: Käyttoaste-raportti näyttää väärin" at bounding box center [406, 269] width 123 height 23
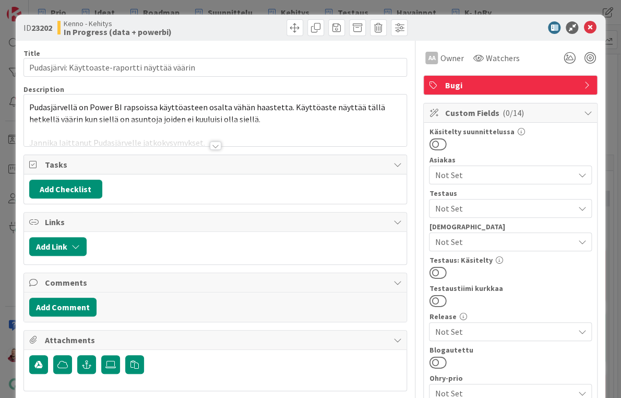
click at [221, 141] on div at bounding box center [215, 145] width 11 height 8
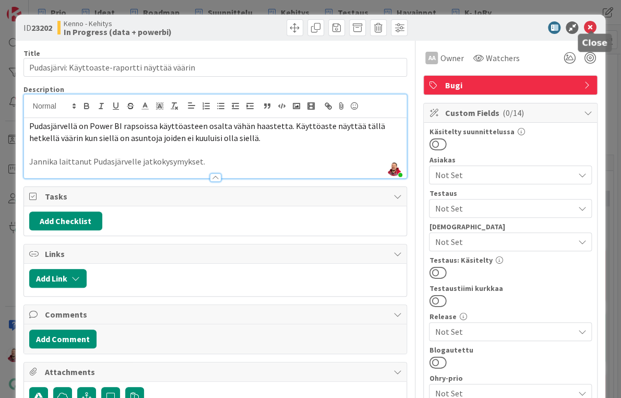
click at [589, 25] on icon at bounding box center [590, 27] width 13 height 13
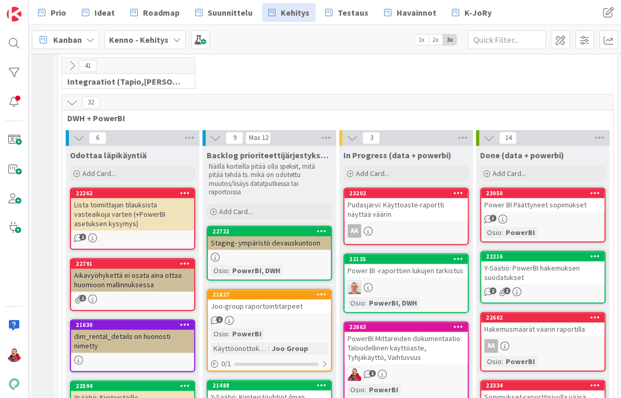
scroll to position [429, 0]
